Goal: Check status: Check status

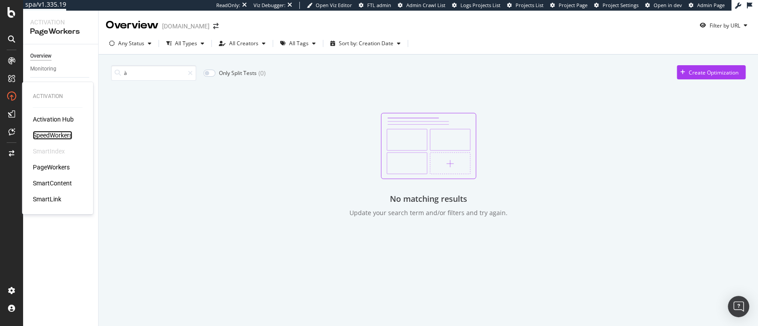
click at [57, 133] on div "SpeedWorkers" at bounding box center [53, 135] width 40 height 9
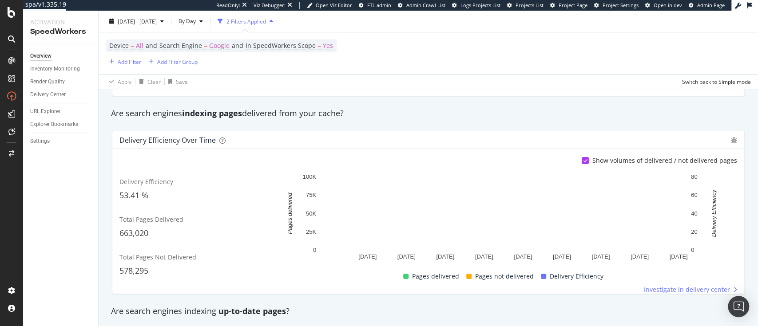
scroll to position [118, 0]
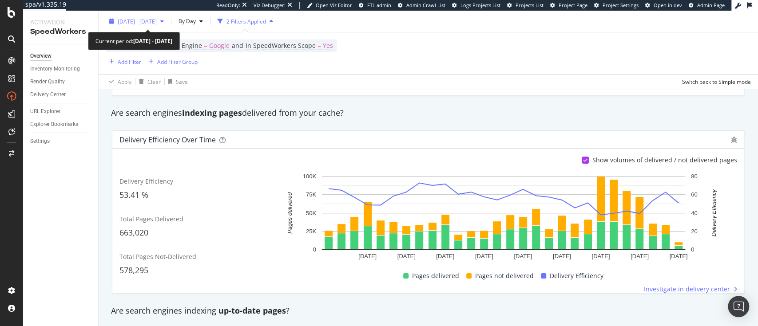
click at [167, 25] on div "[DATE] - [DATE]" at bounding box center [137, 21] width 62 height 13
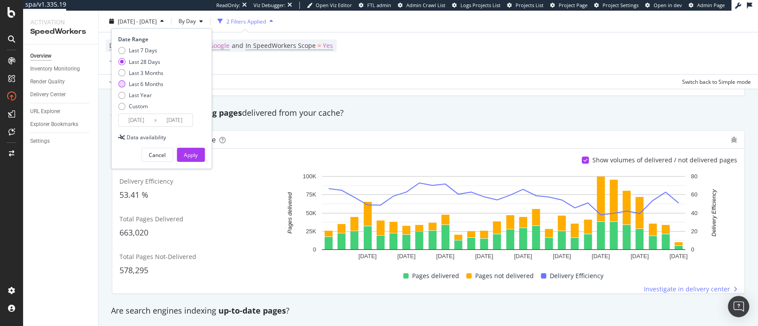
click at [142, 82] on div "Last 6 Months" at bounding box center [146, 84] width 35 height 8
type input "[DATE]"
click at [187, 158] on div "Apply" at bounding box center [191, 155] width 14 height 8
